Goal: Check status: Check status

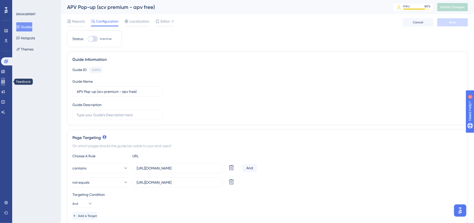
click at [5, 84] on link at bounding box center [3, 82] width 4 height 8
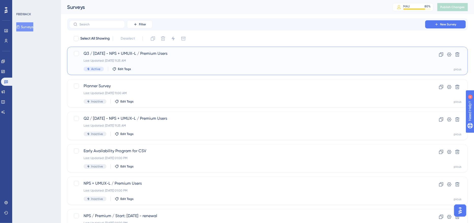
click at [187, 59] on div "Last Updated: [DATE] 11:25 AM" at bounding box center [247, 61] width 327 height 4
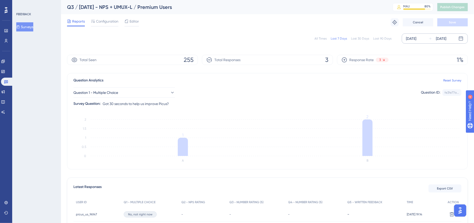
click at [415, 37] on div "[DATE]" at bounding box center [412, 39] width 10 height 6
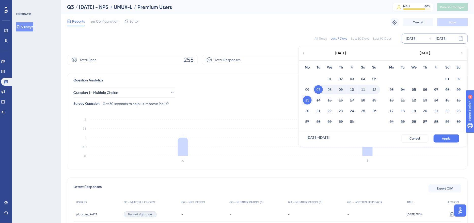
click at [305, 52] on icon at bounding box center [304, 53] width 4 height 5
click at [319, 90] on button "05" at bounding box center [318, 89] width 9 height 9
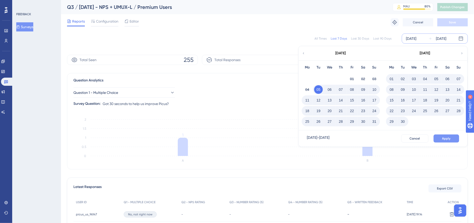
click at [450, 138] on span "Apply" at bounding box center [447, 139] width 8 height 4
